Goal: Check status: Check status

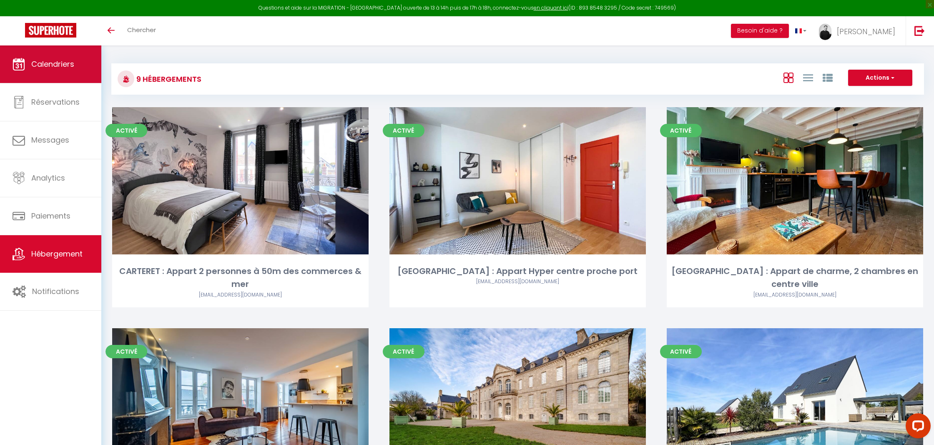
click at [73, 75] on link "Calendriers" at bounding box center [50, 64] width 101 height 38
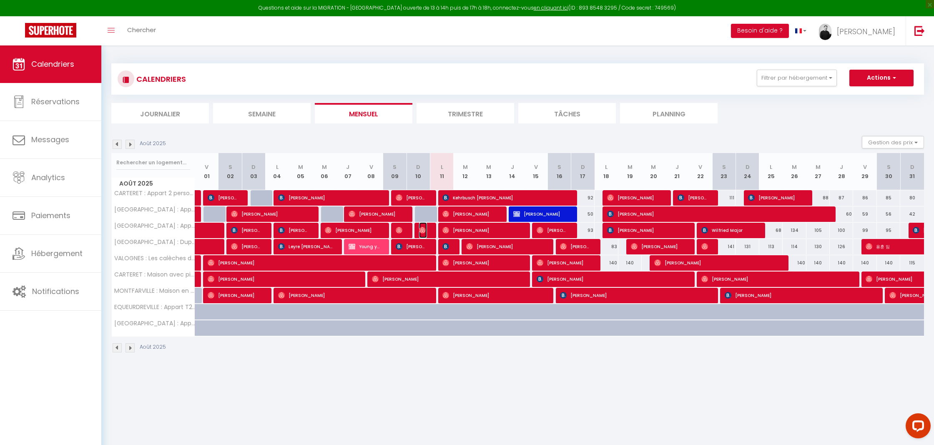
click at [420, 230] on img at bounding box center [422, 230] width 7 height 7
select select "OK"
select select "1"
select select "0"
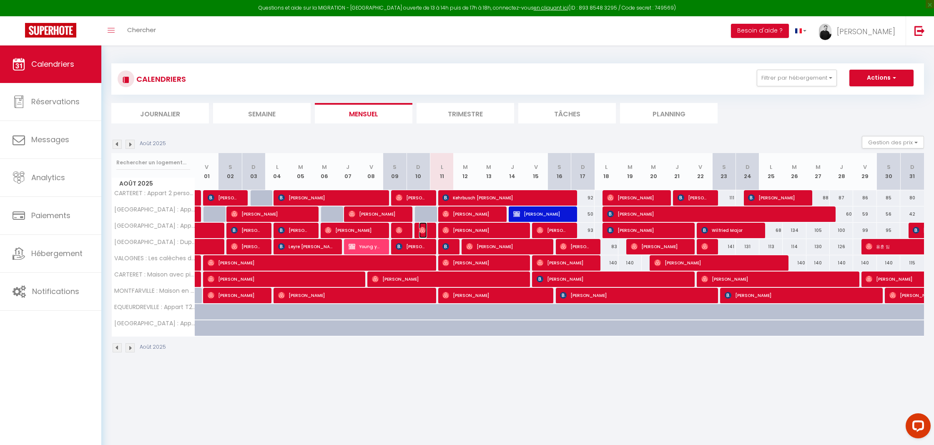
select select "1"
select select
select select "33010"
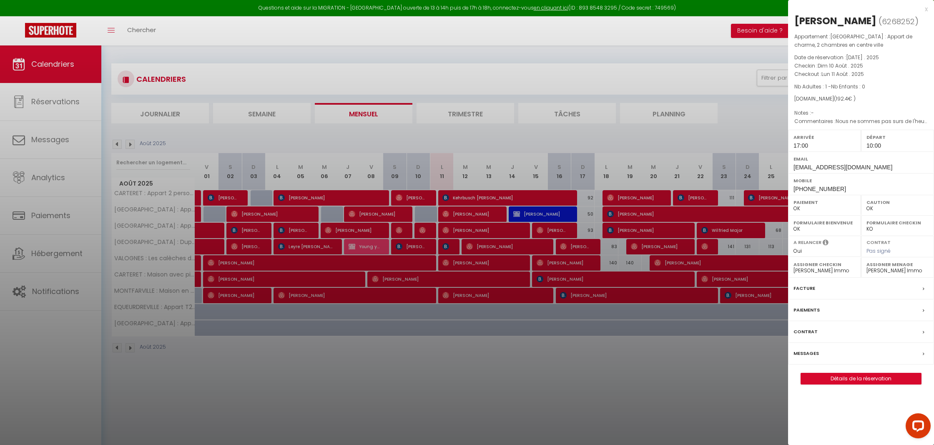
click at [422, 230] on div at bounding box center [467, 222] width 934 height 445
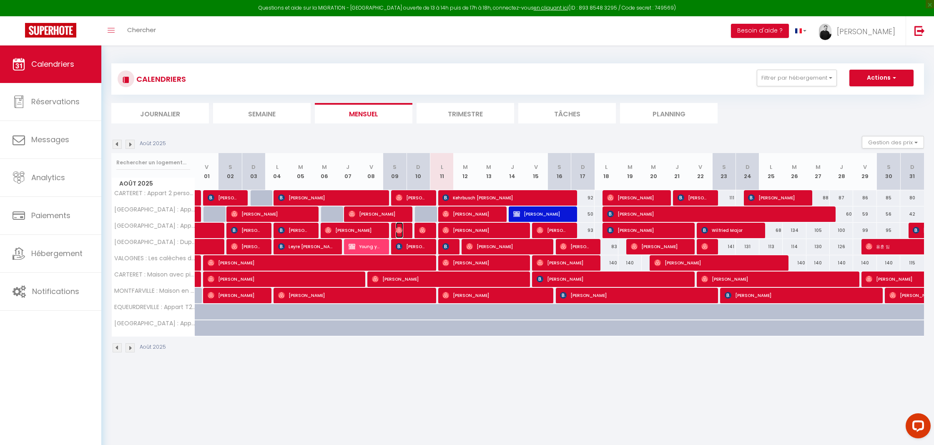
click at [398, 230] on img at bounding box center [399, 230] width 7 height 7
select select "32027"
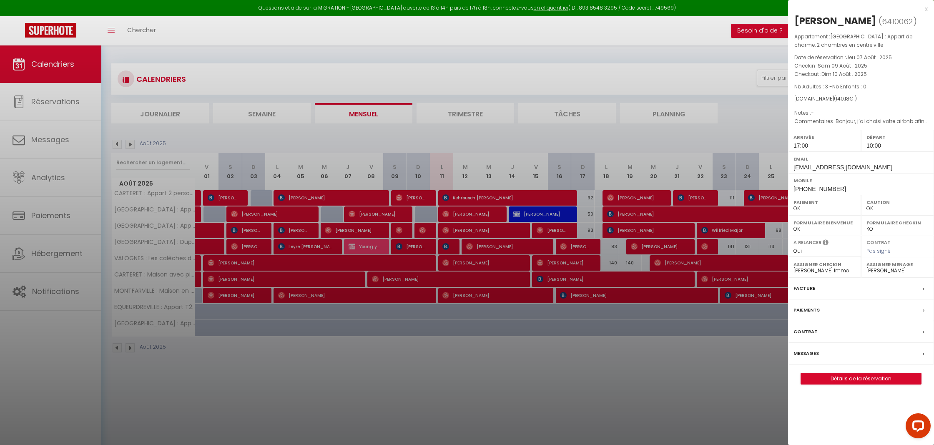
click at [423, 230] on div at bounding box center [467, 222] width 934 height 445
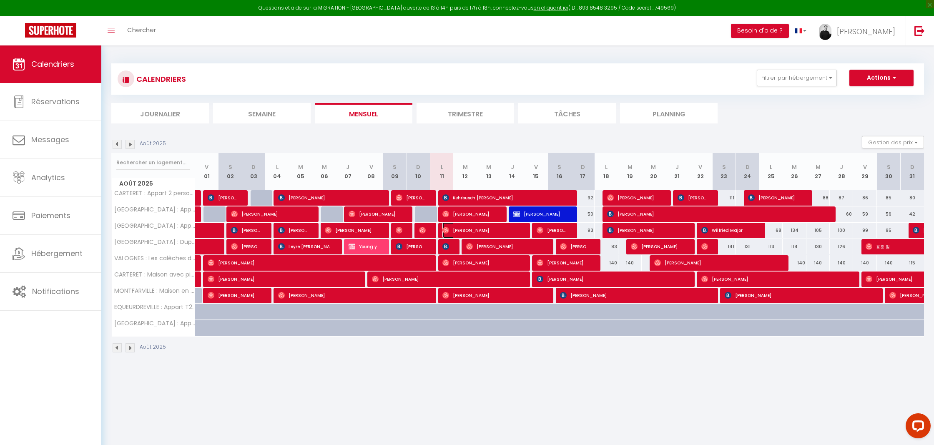
click at [448, 231] on img at bounding box center [446, 230] width 7 height 7
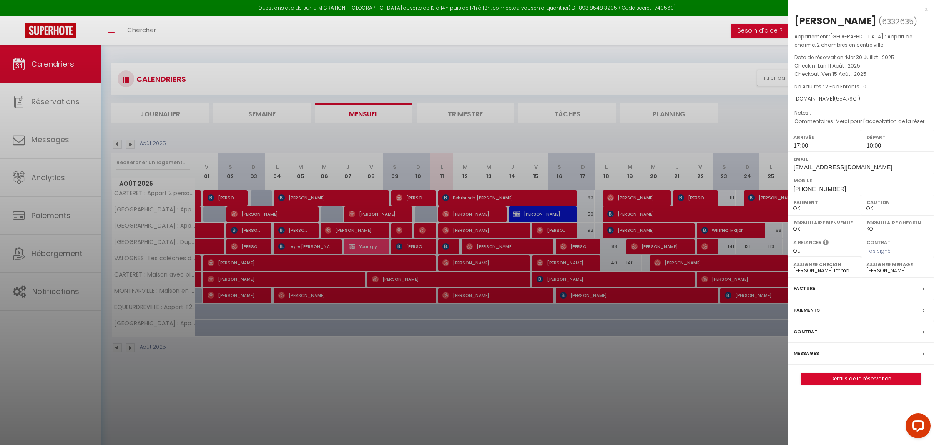
click at [447, 231] on div at bounding box center [467, 222] width 934 height 445
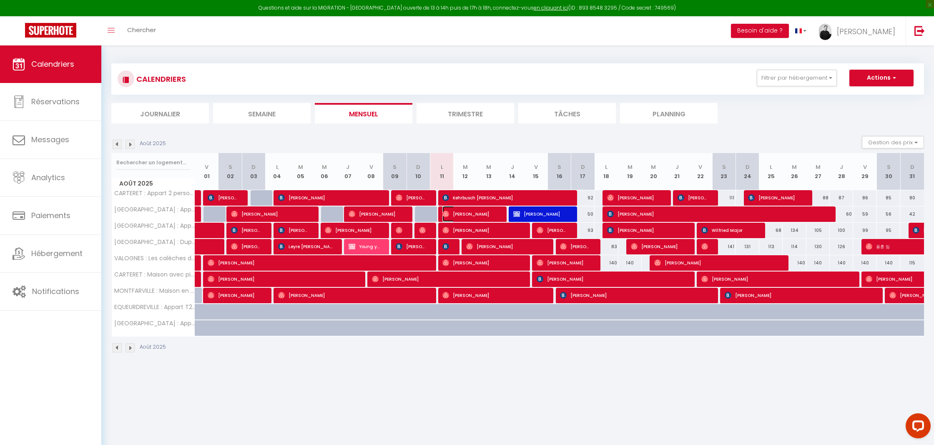
click at [447, 215] on img at bounding box center [446, 214] width 7 height 7
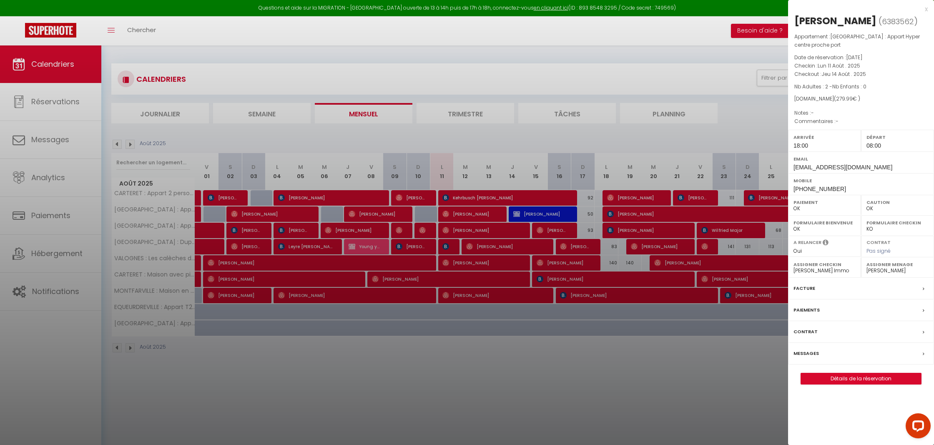
click at [429, 211] on div at bounding box center [467, 222] width 934 height 445
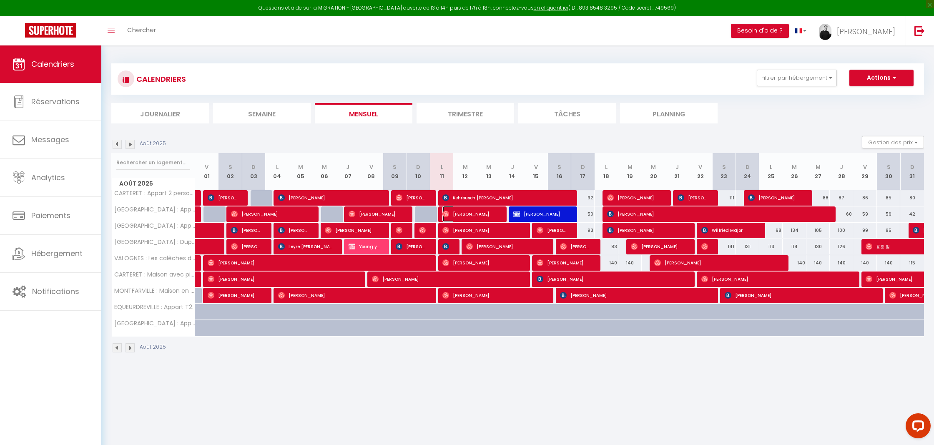
click at [456, 214] on span "[PERSON_NAME]" at bounding box center [470, 214] width 55 height 16
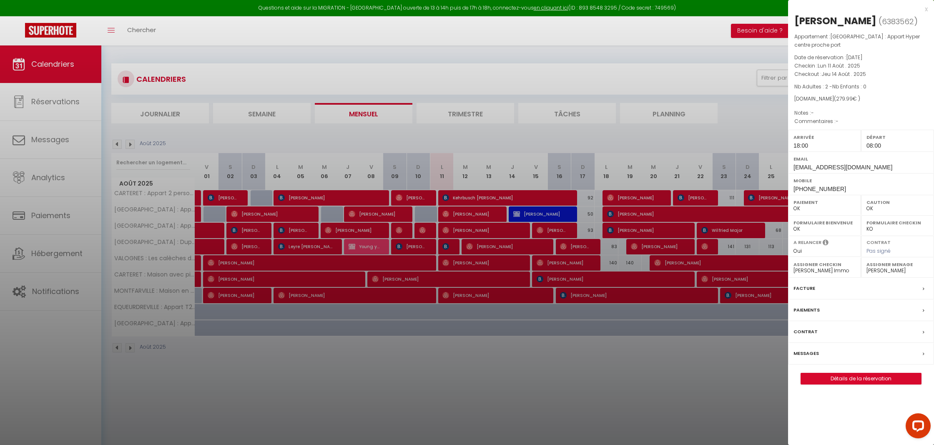
click at [449, 215] on div at bounding box center [467, 222] width 934 height 445
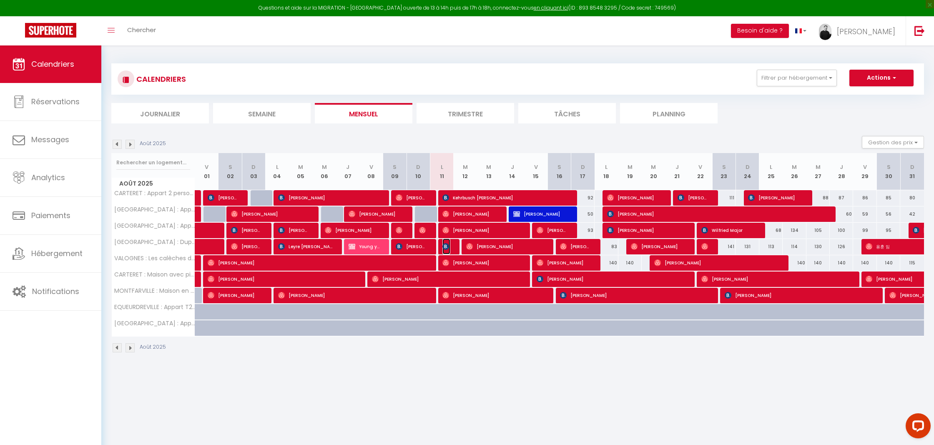
click at [444, 246] on img at bounding box center [446, 246] width 7 height 7
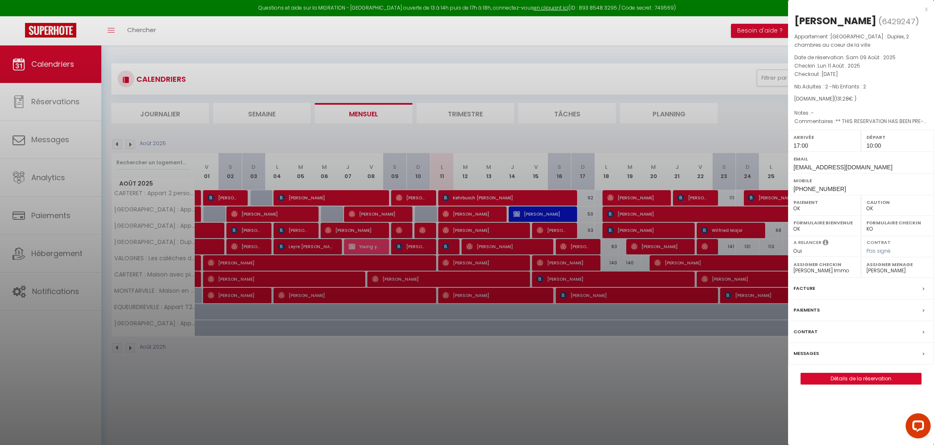
click at [445, 247] on div at bounding box center [467, 222] width 934 height 445
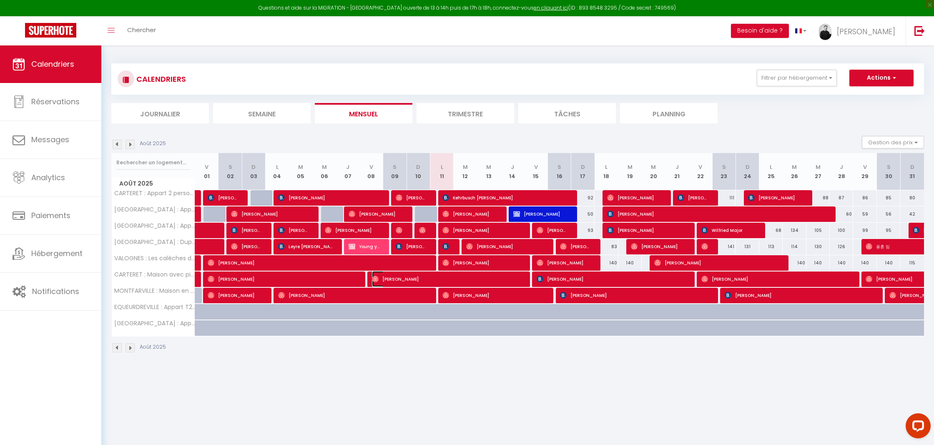
click at [437, 275] on span "[PERSON_NAME]" at bounding box center [446, 279] width 148 height 16
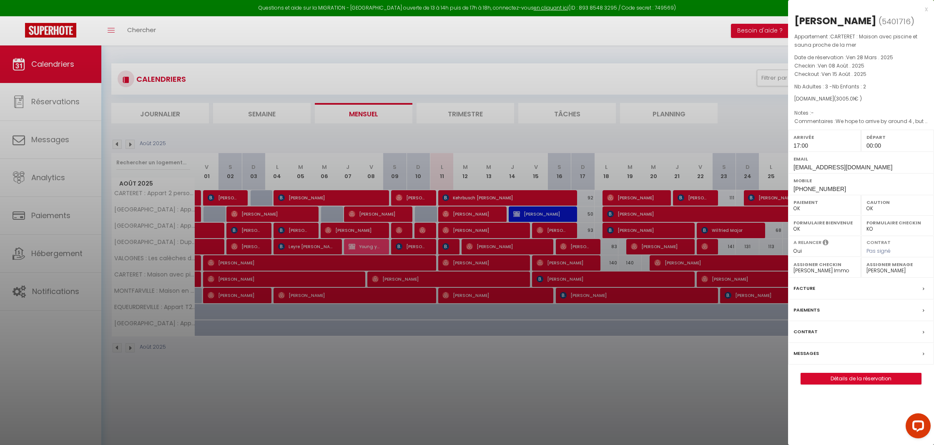
click at [440, 281] on div at bounding box center [467, 222] width 934 height 445
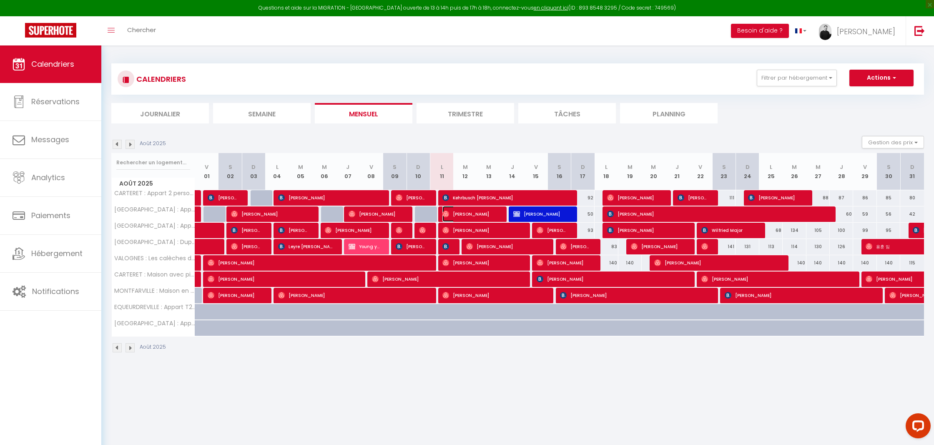
click at [447, 214] on img at bounding box center [446, 214] width 7 height 7
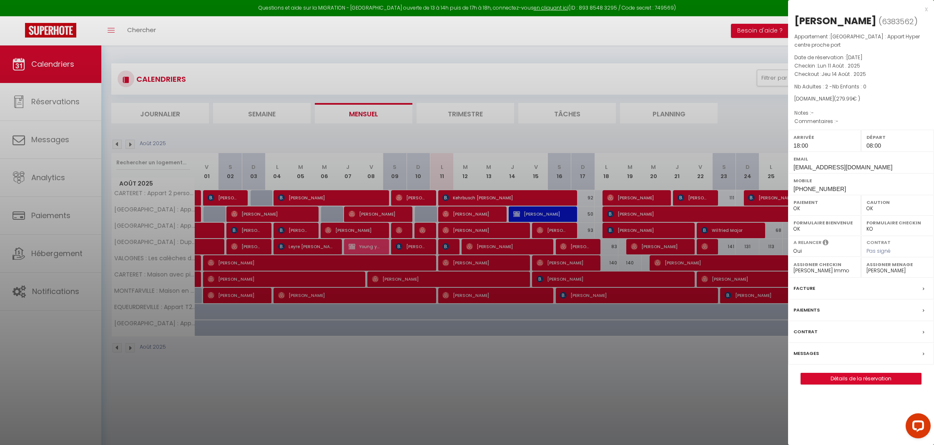
click at [513, 166] on div at bounding box center [467, 222] width 934 height 445
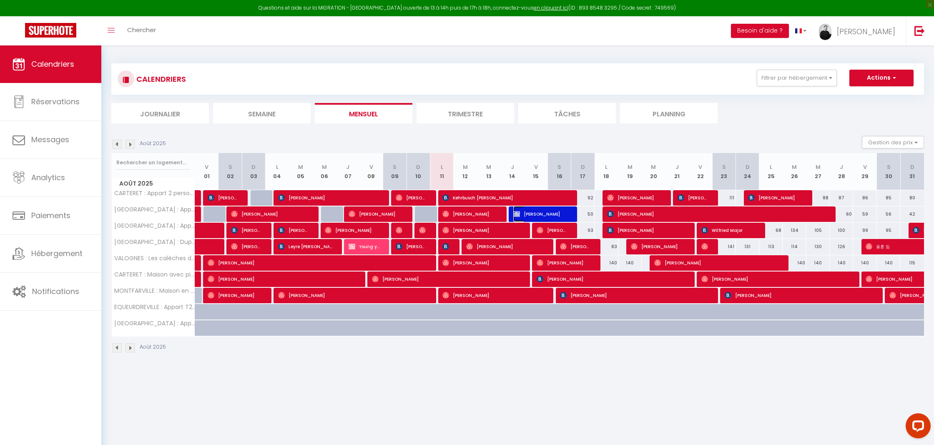
click at [523, 212] on span "[PERSON_NAME]" at bounding box center [540, 214] width 55 height 16
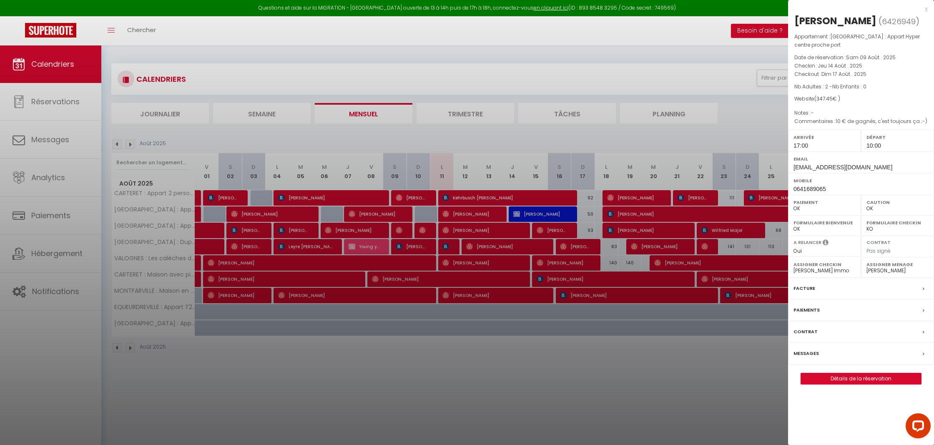
click at [500, 214] on div at bounding box center [467, 222] width 934 height 445
